Goal: Information Seeking & Learning: Find specific fact

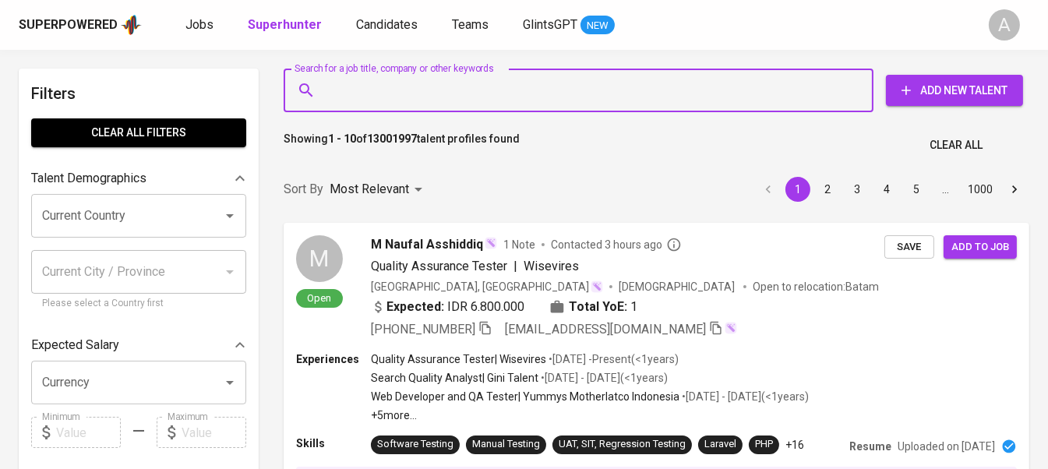
click at [370, 83] on input "Search for a job title, company or other keywords" at bounding box center [582, 91] width 521 height 30
paste input "[EMAIL_ADDRESS][DOMAIN_NAME]"
type input "[EMAIL_ADDRESS][DOMAIN_NAME]"
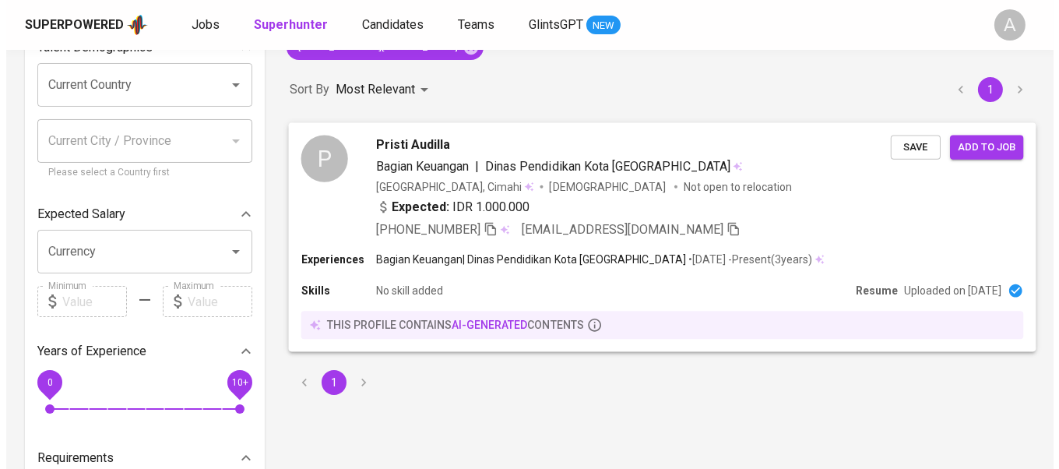
scroll to position [156, 0]
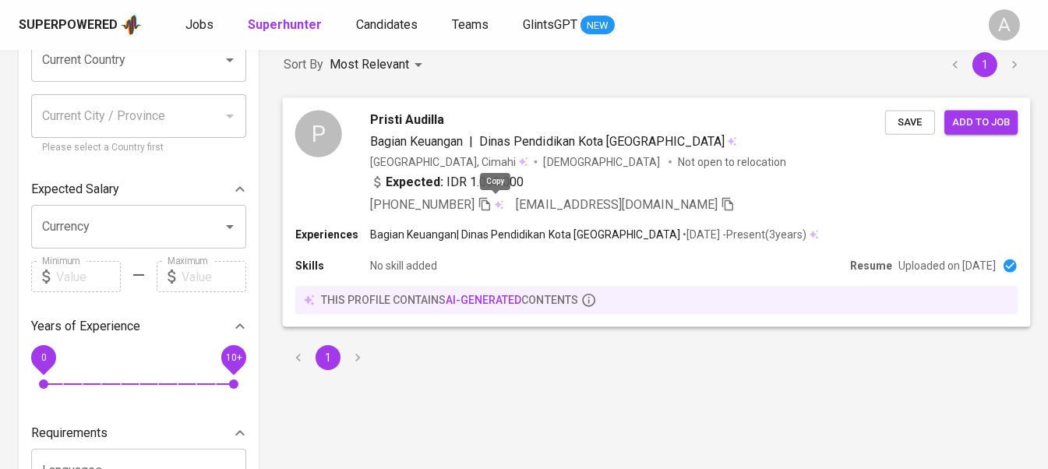
click at [492, 206] on icon "button" at bounding box center [485, 203] width 14 height 14
click at [392, 111] on span "Pristi Audilla" at bounding box center [407, 119] width 74 height 19
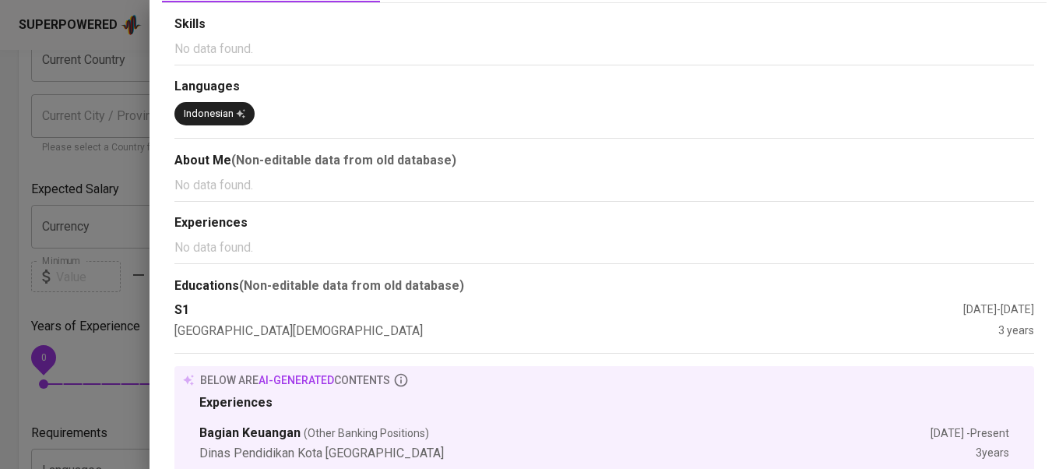
scroll to position [0, 0]
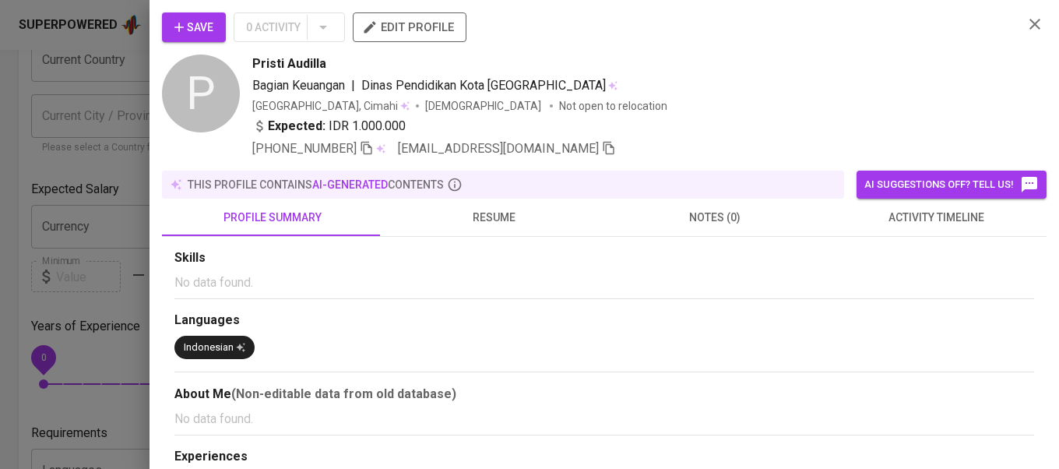
click at [488, 213] on span "resume" at bounding box center [494, 217] width 203 height 19
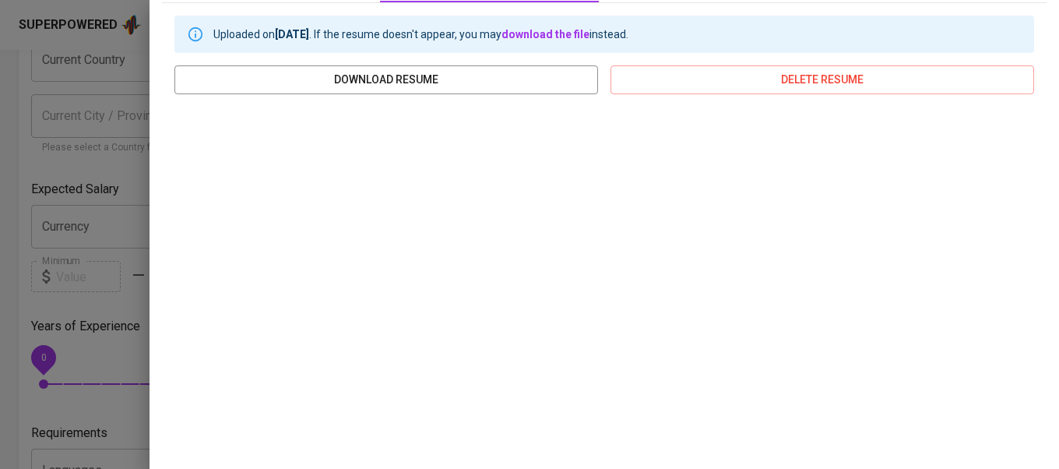
scroll to position [362, 0]
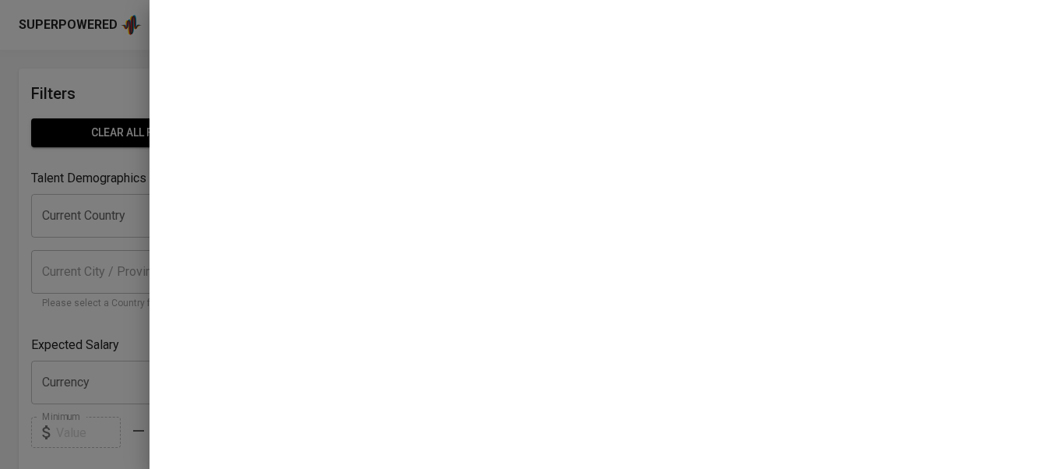
click at [132, 216] on div at bounding box center [529, 234] width 1059 height 469
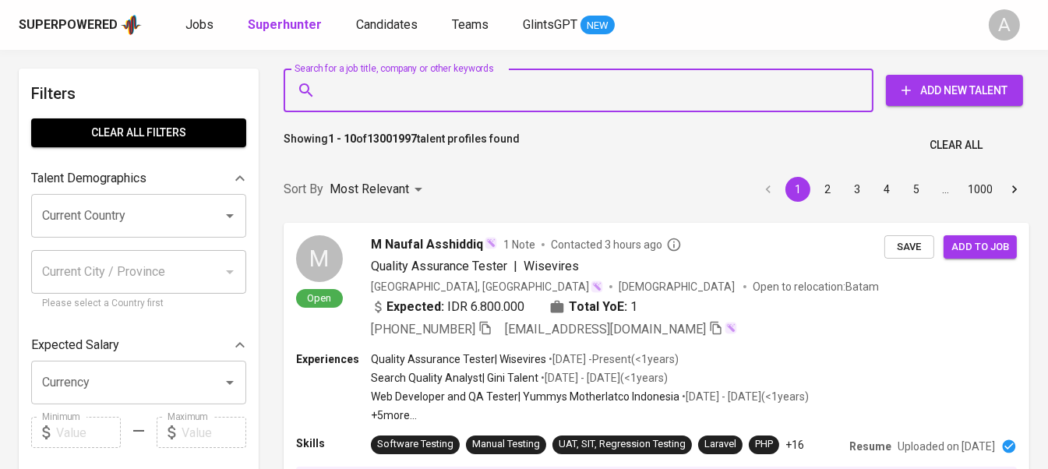
click at [373, 87] on input "Search for a job title, company or other keywords" at bounding box center [582, 91] width 521 height 30
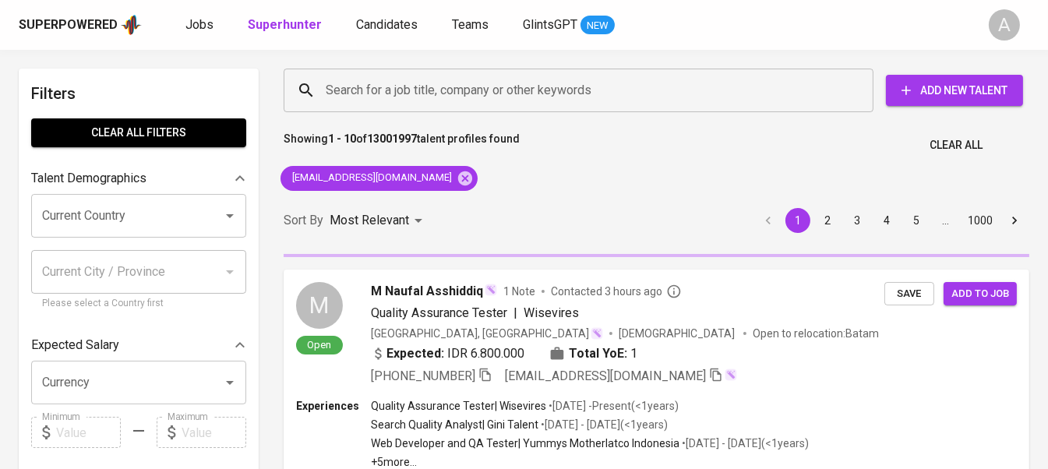
scroll to position [156, 0]
